Goal: Information Seeking & Learning: Learn about a topic

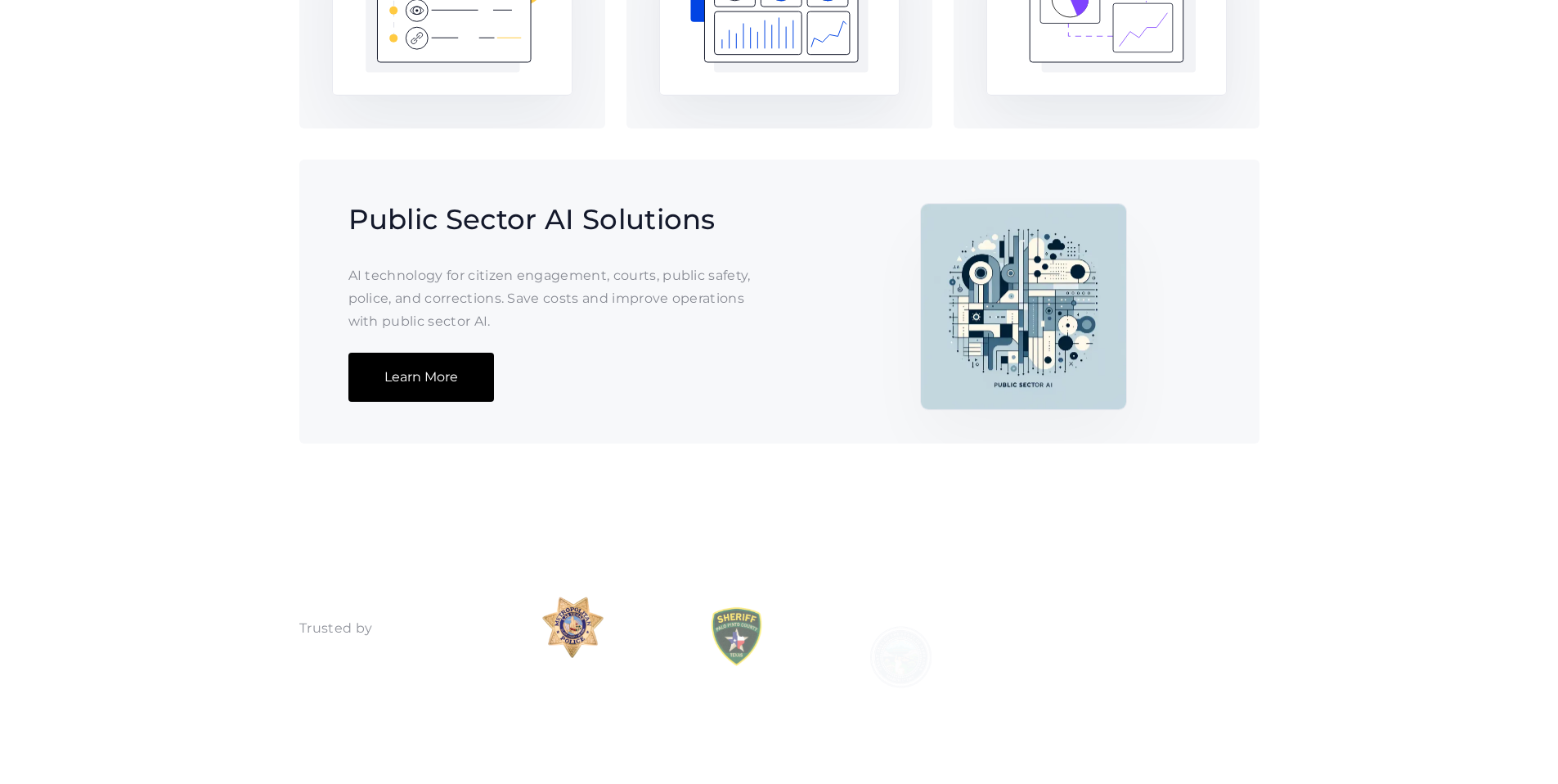
scroll to position [1579, 0]
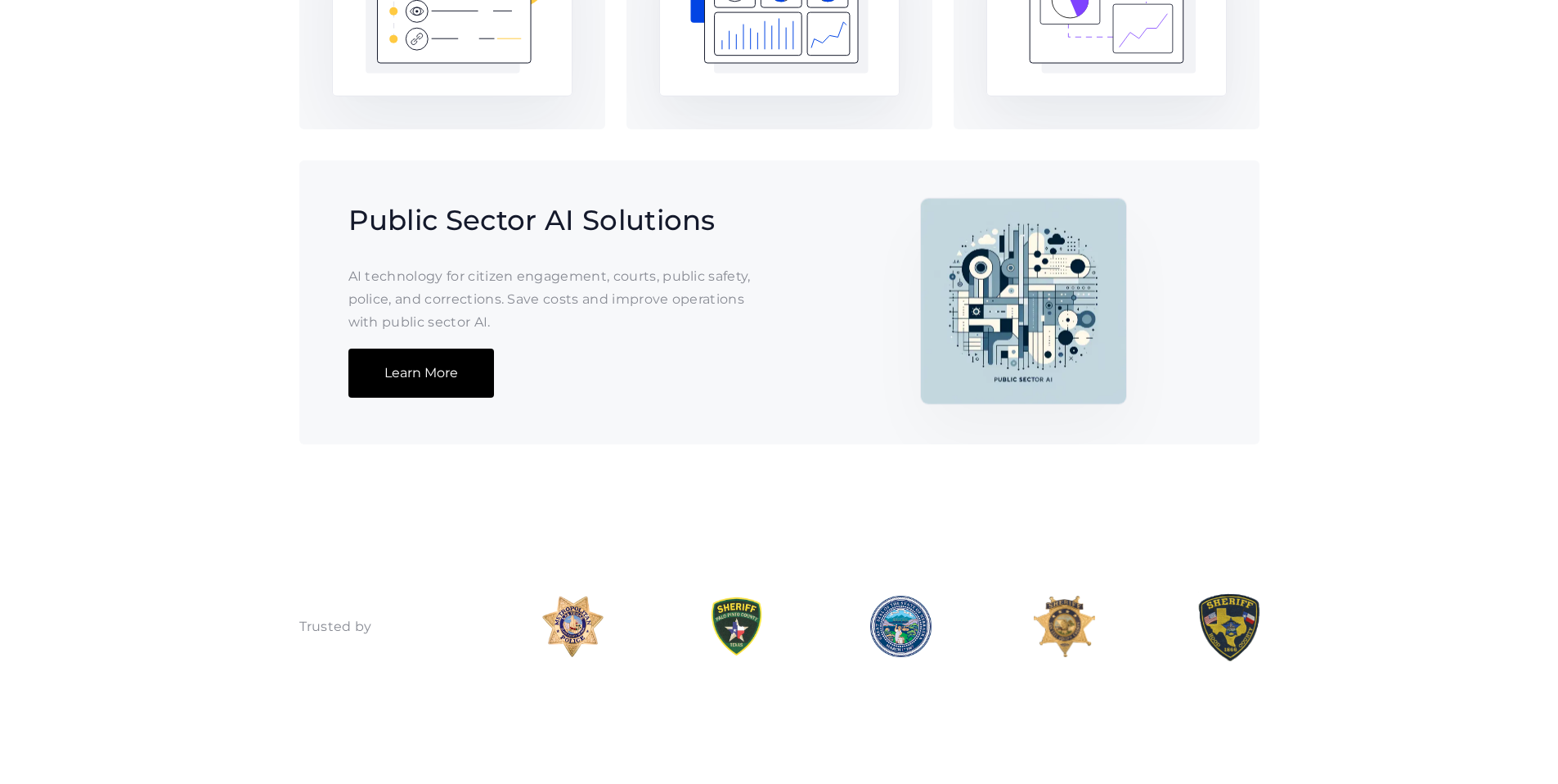
click at [396, 398] on link "Learn More" at bounding box center [421, 373] width 146 height 49
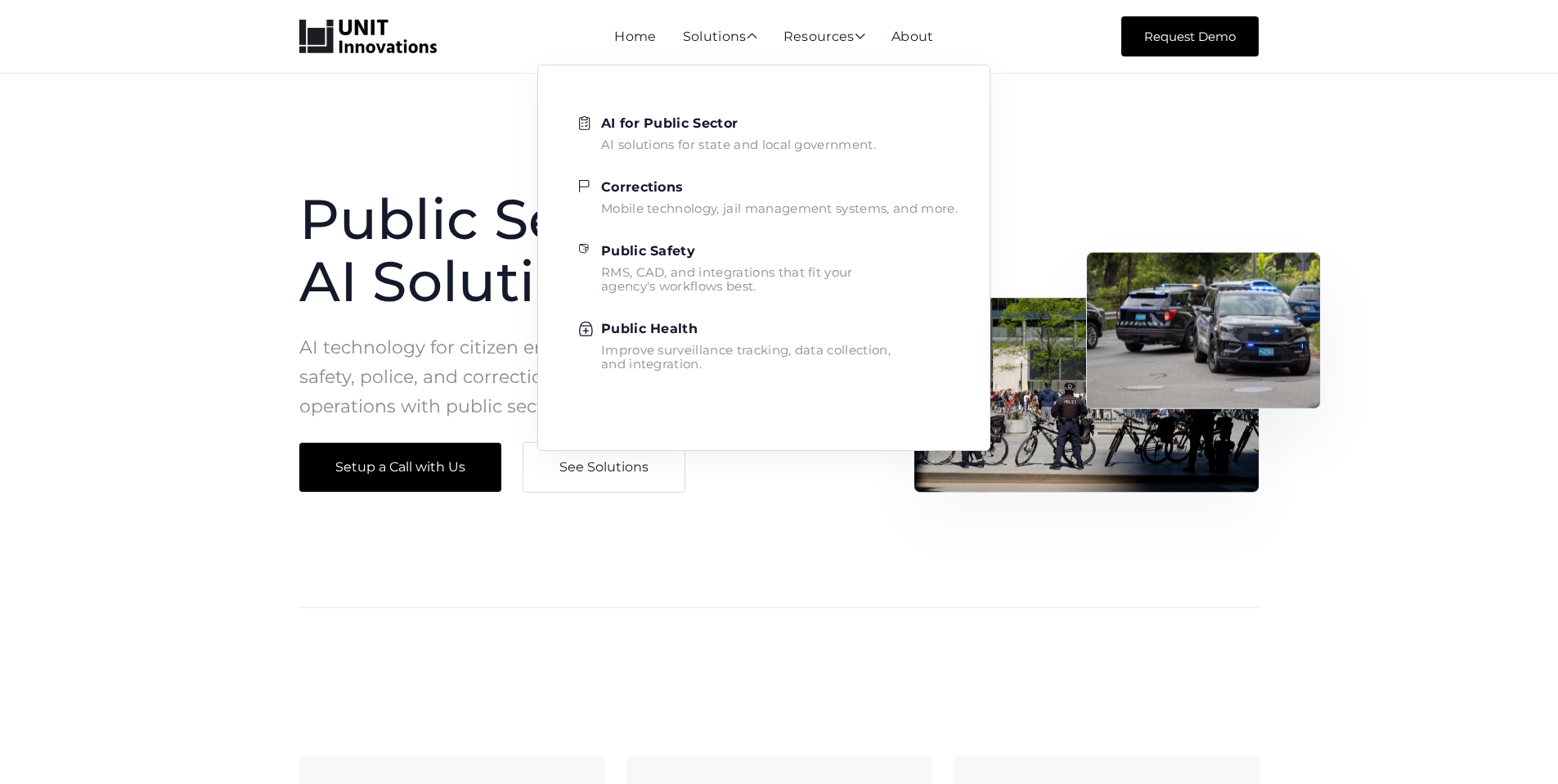
click at [681, 124] on strong "AI for Public Sector" at bounding box center [669, 123] width 136 height 15
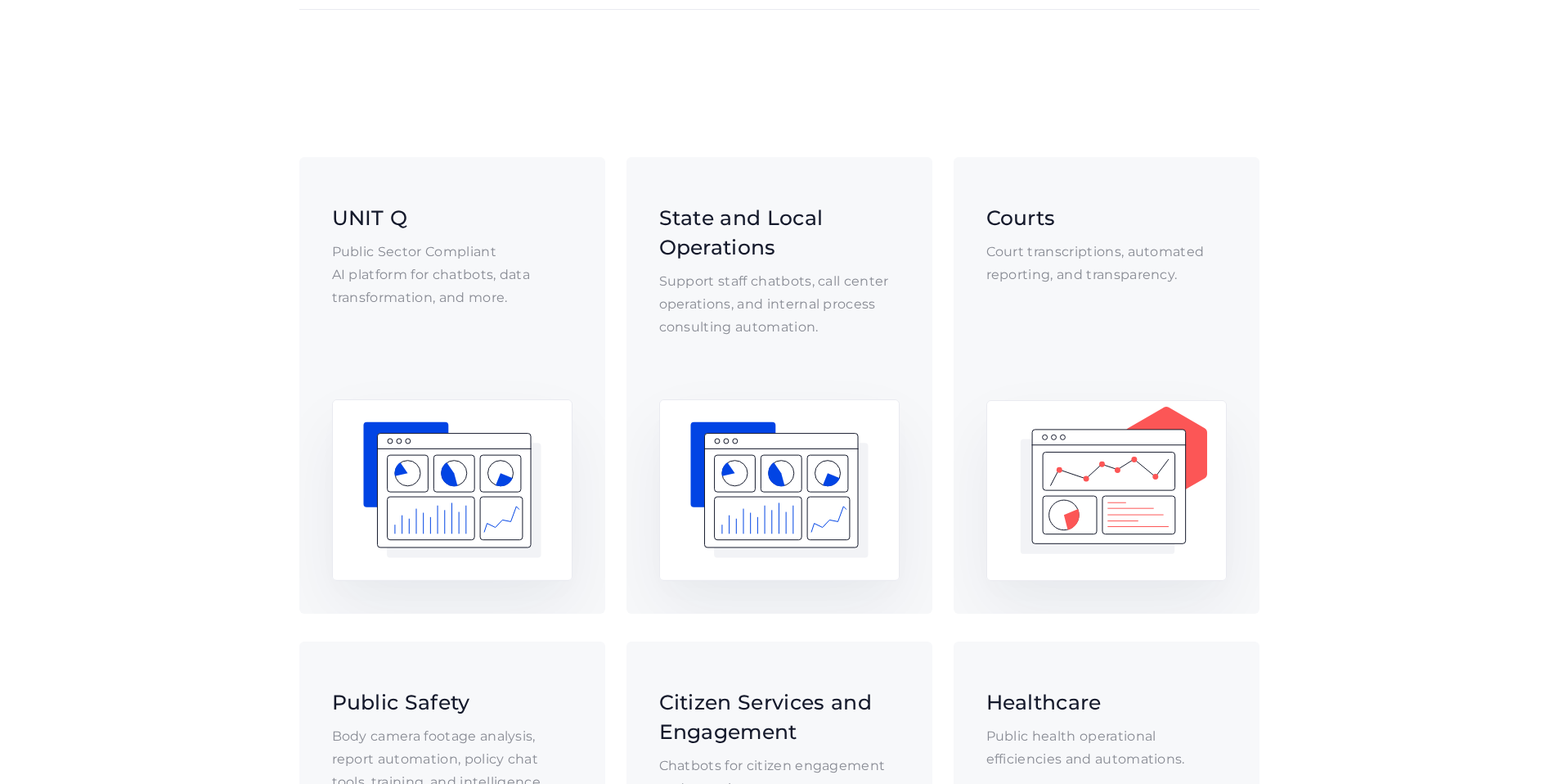
scroll to position [601, 0]
